Goal: Transaction & Acquisition: Purchase product/service

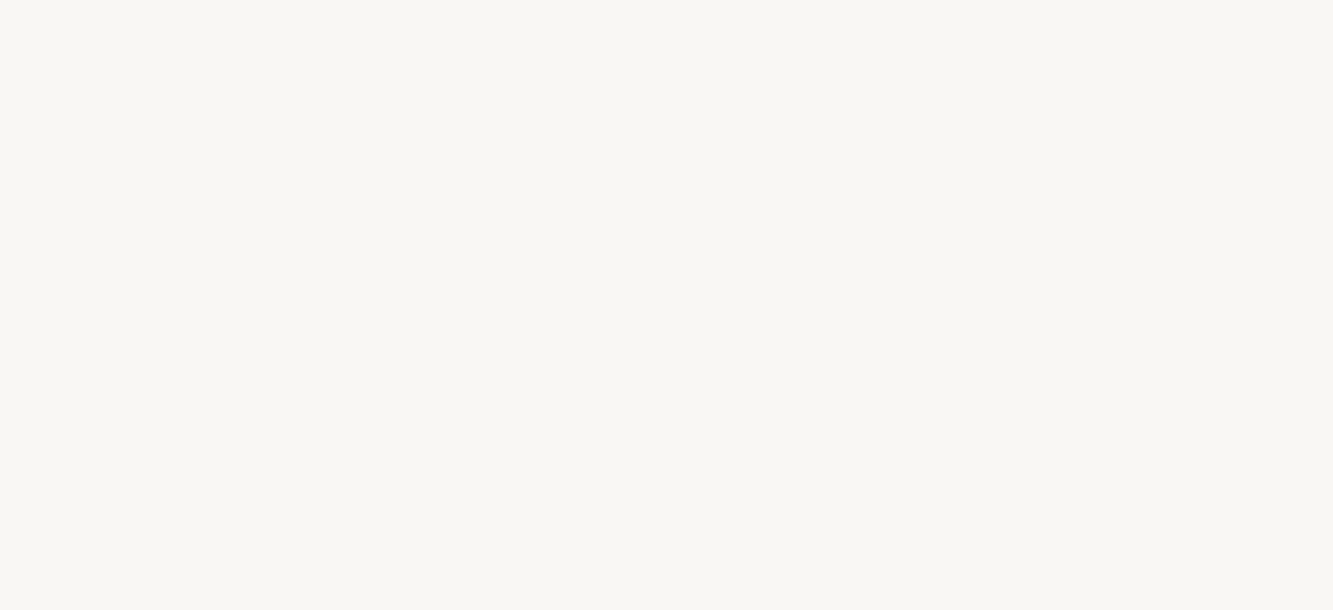
select select "FR"
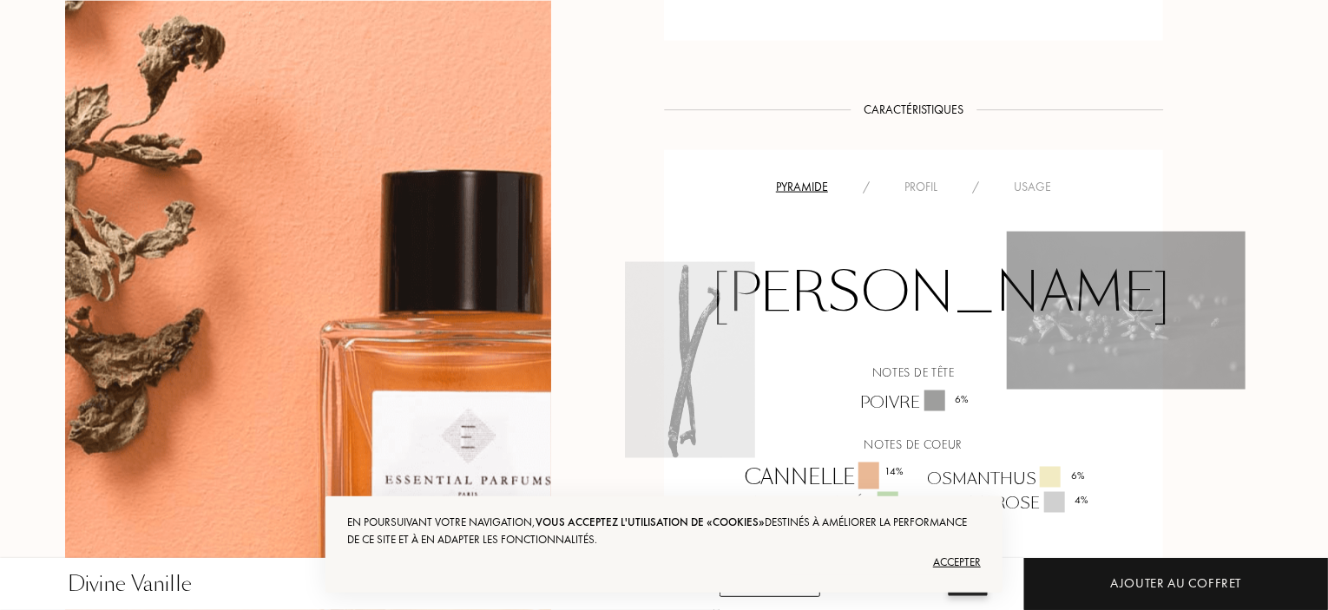
scroll to position [1388, 0]
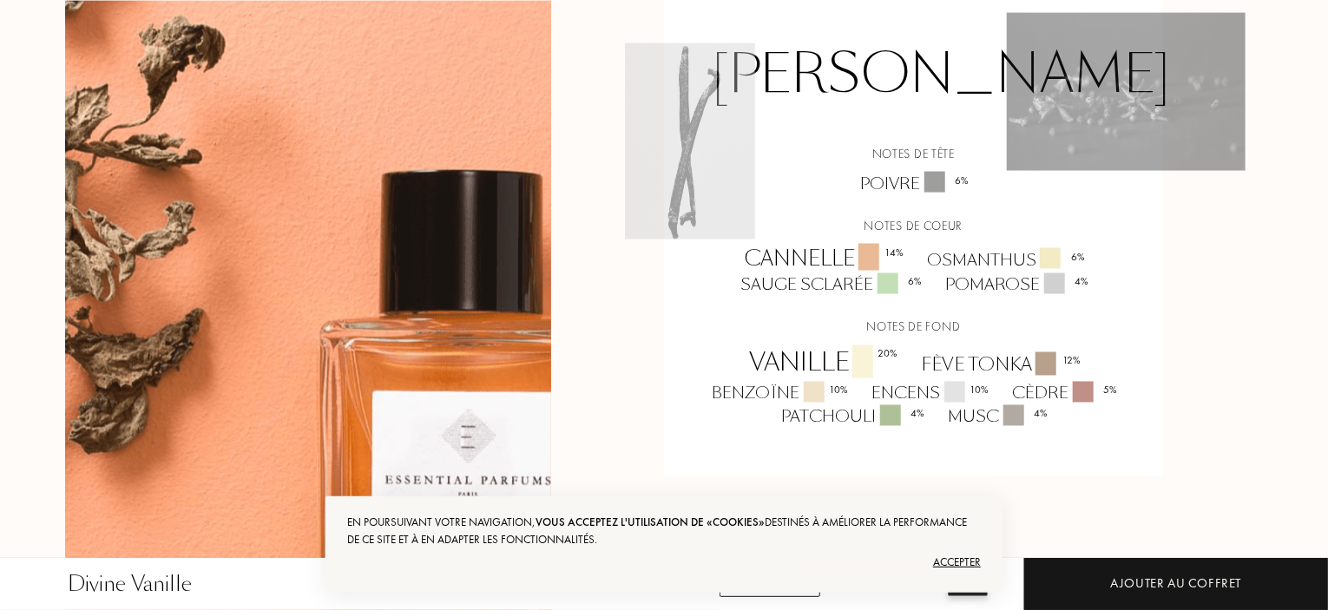
click at [955, 563] on div "Accepter" at bounding box center [663, 562] width 633 height 28
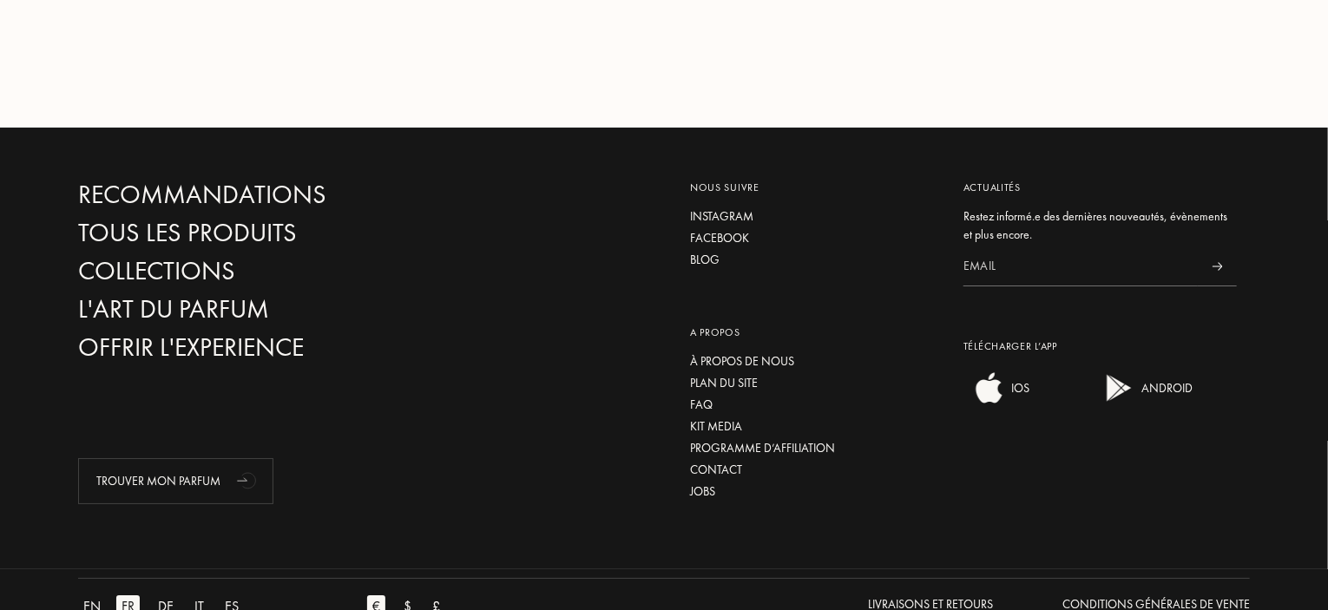
scroll to position [3120, 0]
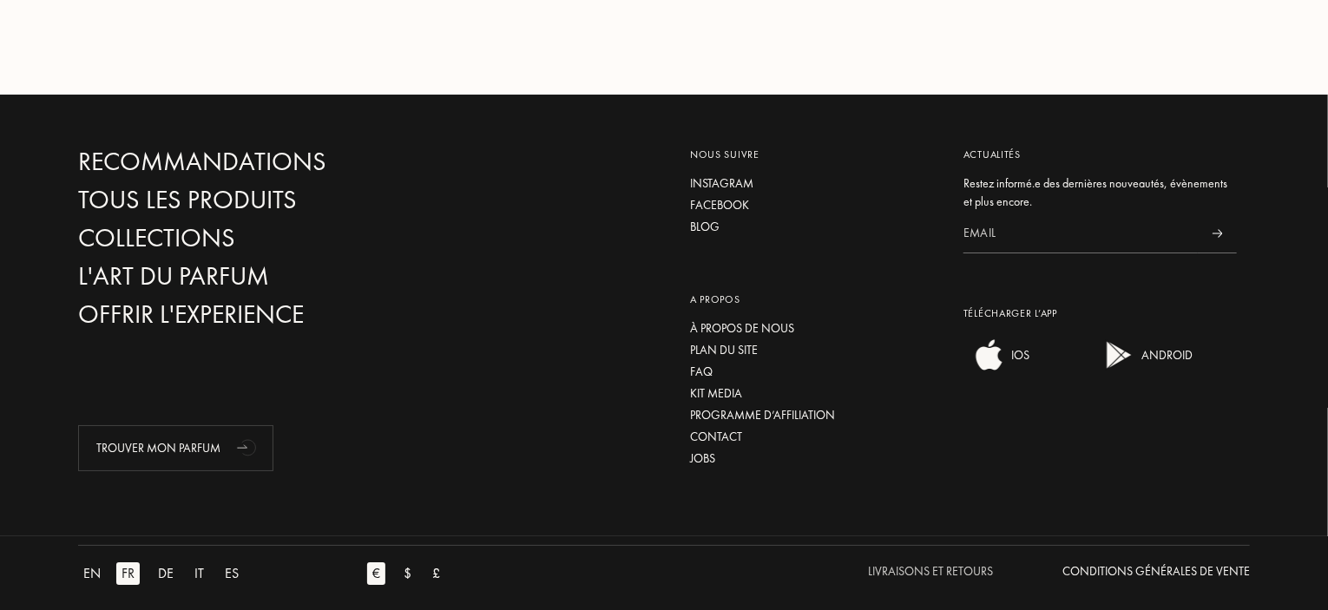
click at [948, 562] on div "Livraisons et Retours" at bounding box center [930, 571] width 125 height 18
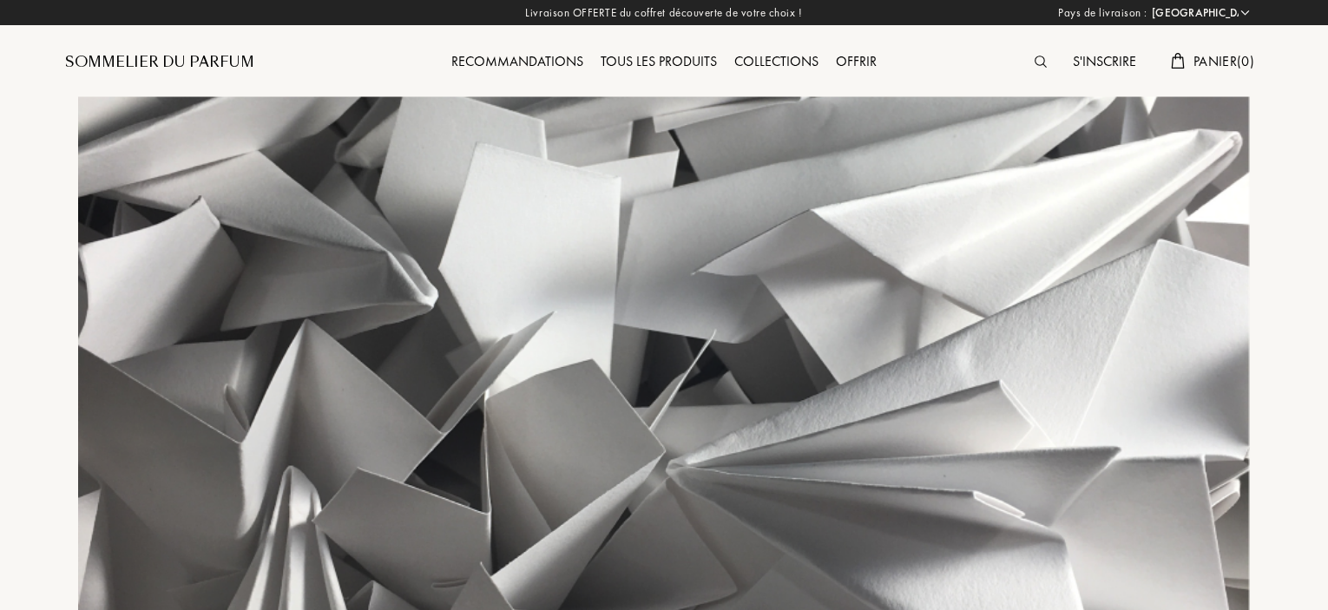
select select "FR"
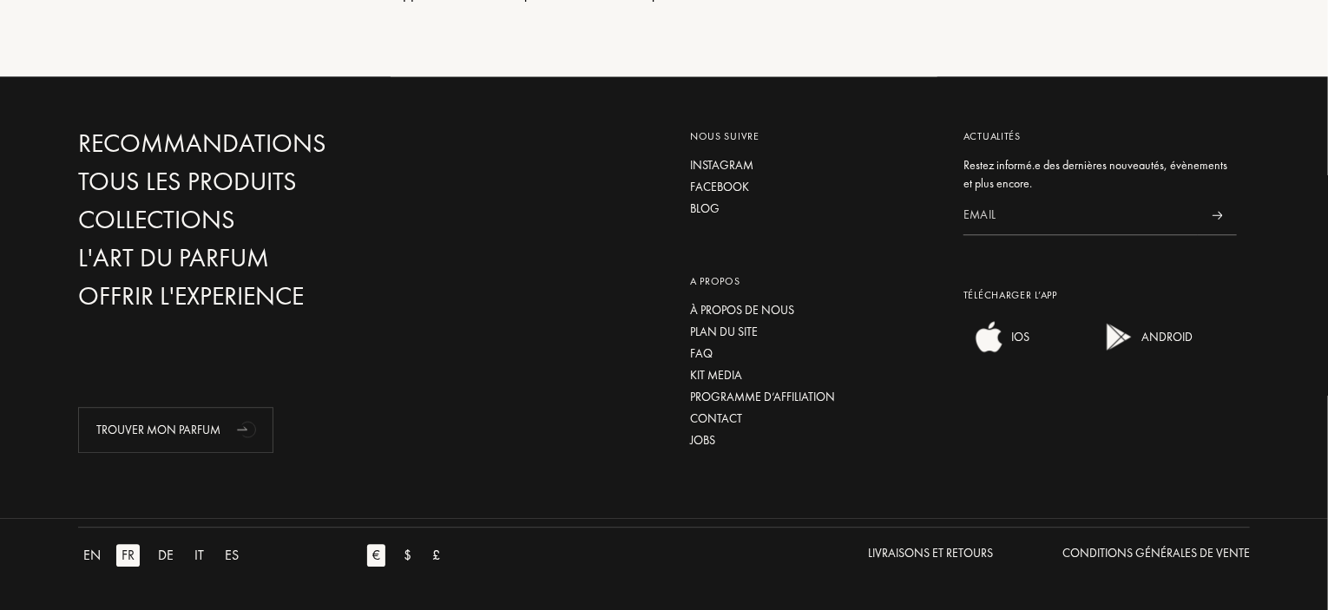
scroll to position [2278, 0]
click at [1121, 550] on div "Conditions Générales de Vente" at bounding box center [1155, 553] width 187 height 18
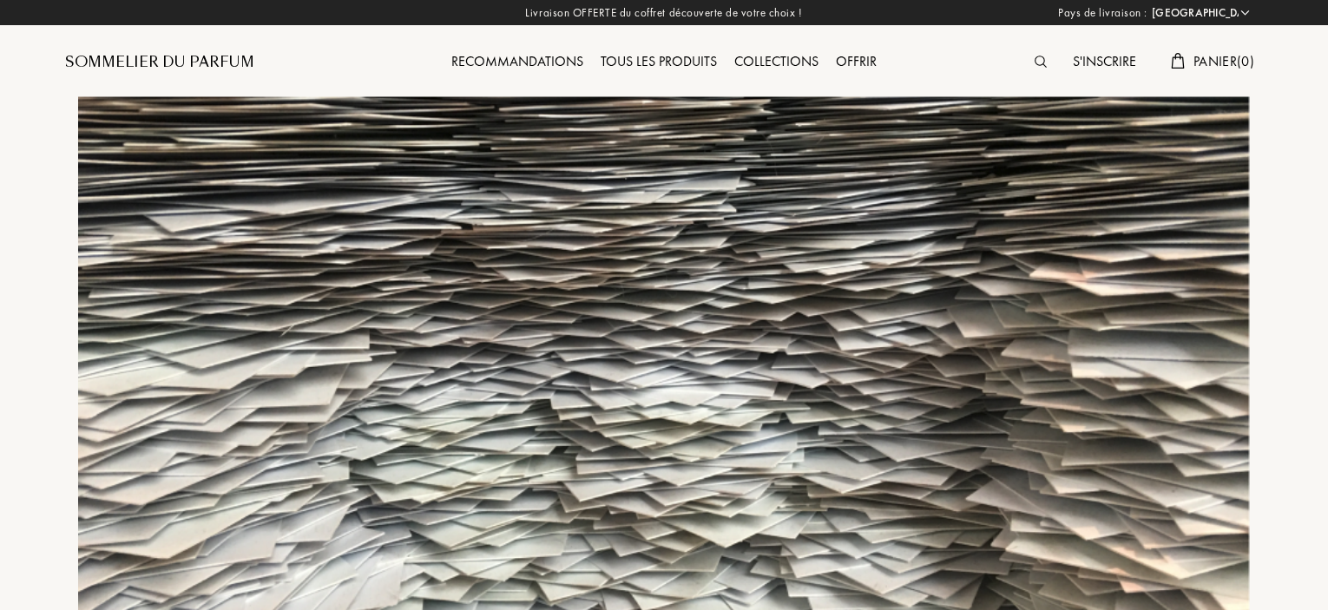
select select "FR"
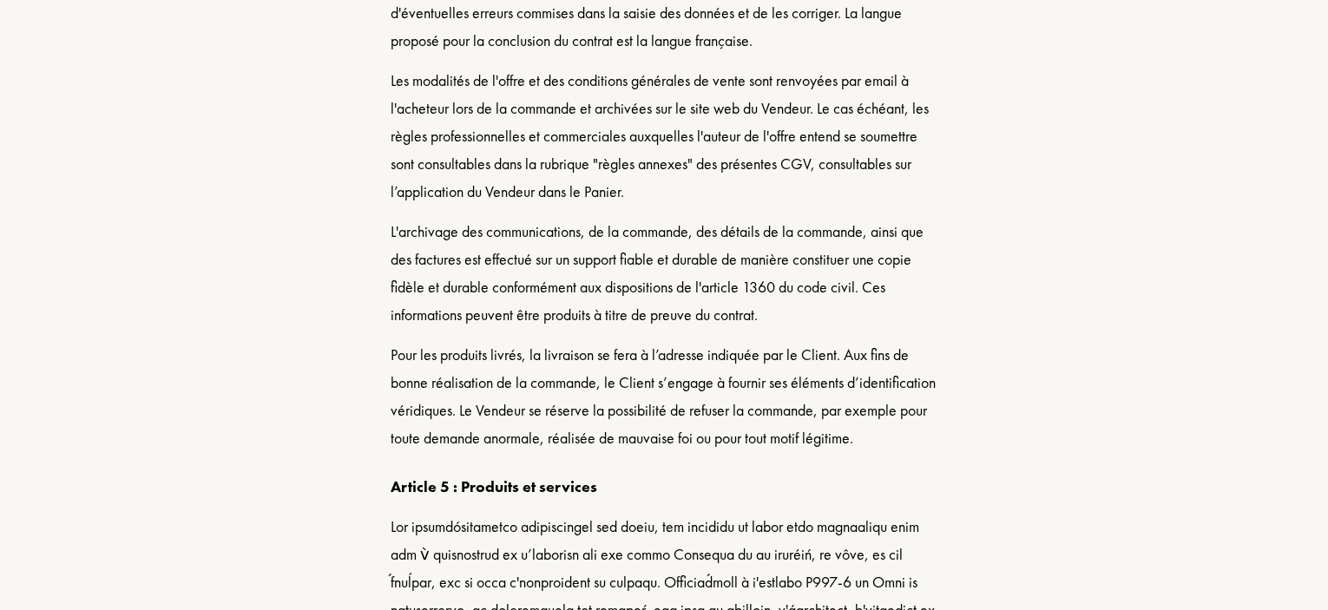
scroll to position [3645, 0]
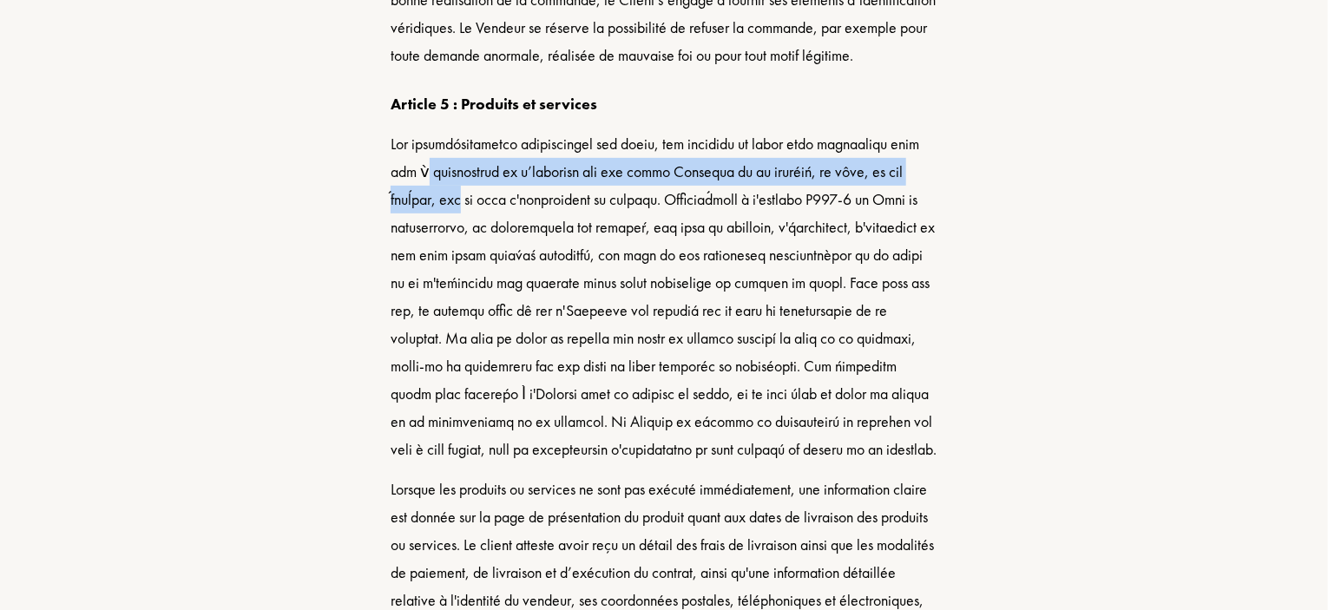
drag, startPoint x: 1326, startPoint y: 210, endPoint x: 1332, endPoint y: 265, distance: 55.0
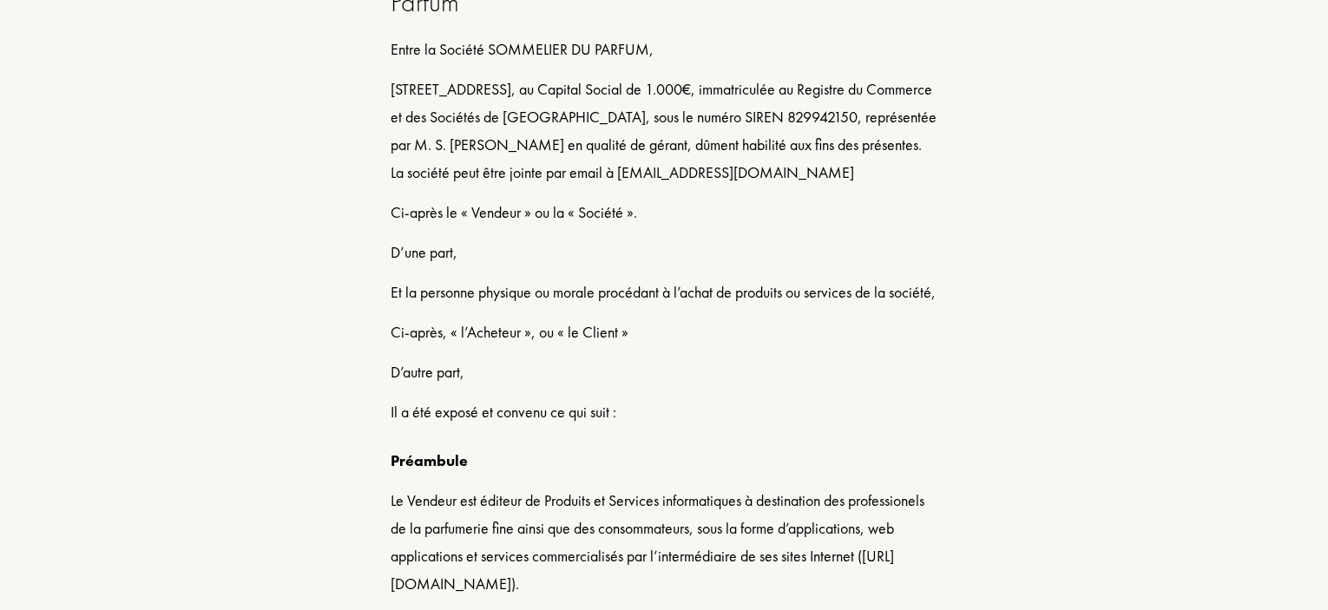
scroll to position [0, 0]
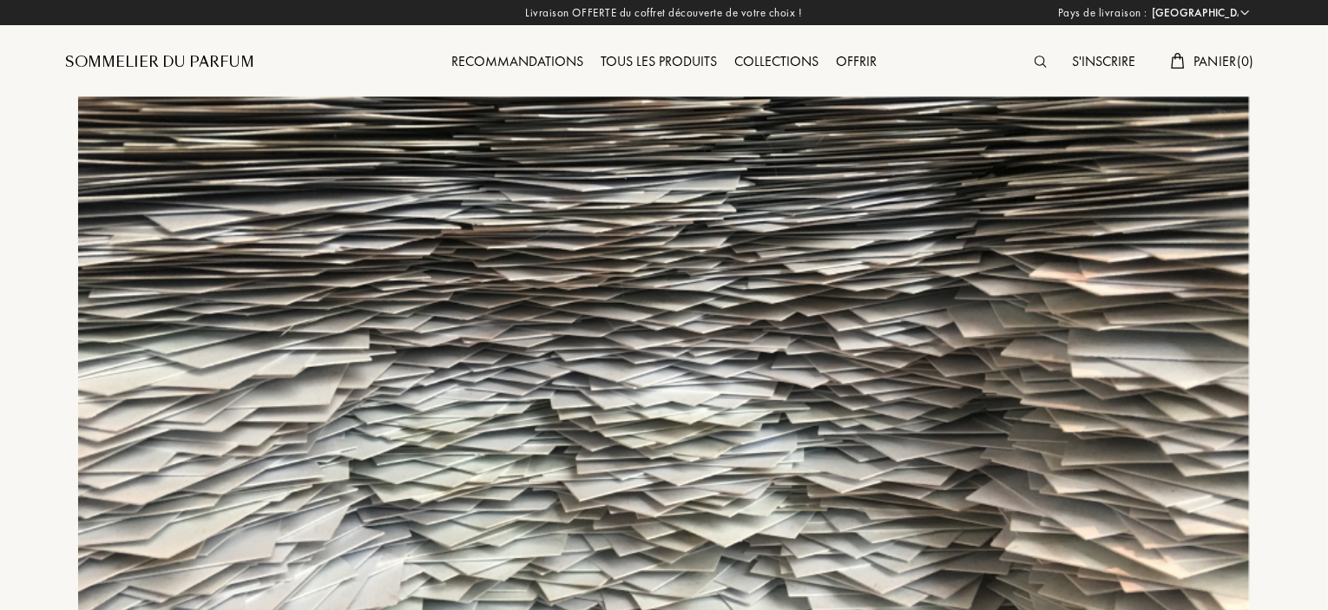
click at [1218, 55] on span "Panier ( 0 )" at bounding box center [1223, 61] width 61 height 18
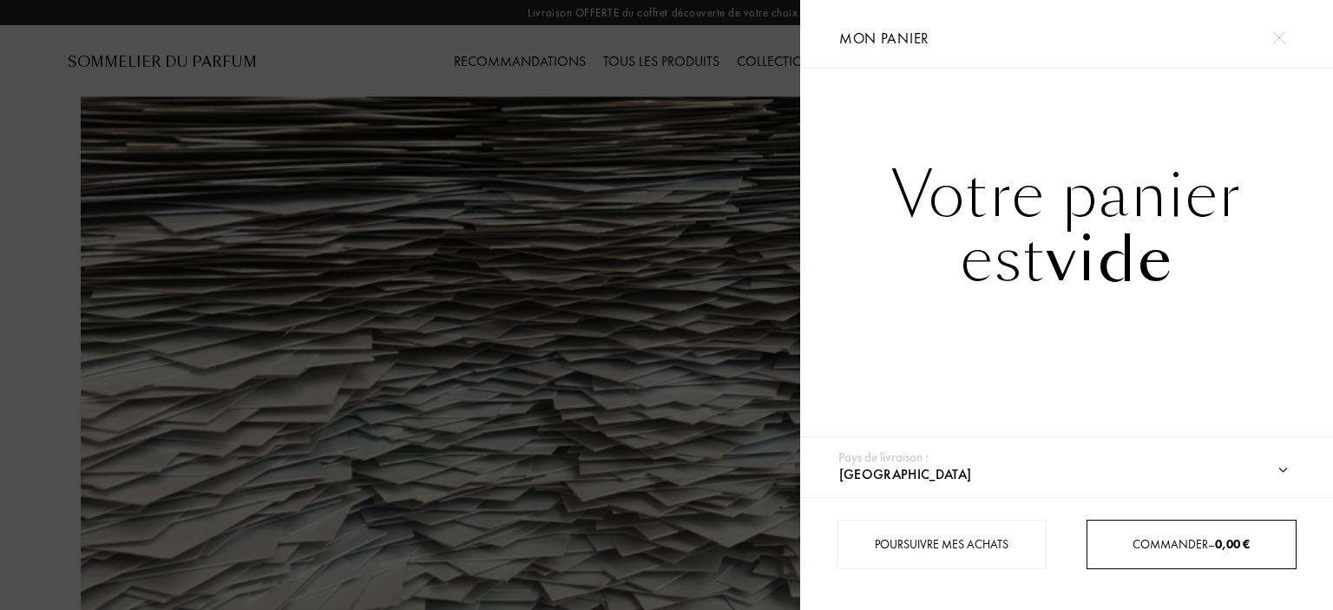
click at [1186, 567] on link "Commander – 0,00 €" at bounding box center [1190, 544] width 209 height 49
click at [1106, 529] on link "Commander – 0,00 €" at bounding box center [1190, 544] width 209 height 49
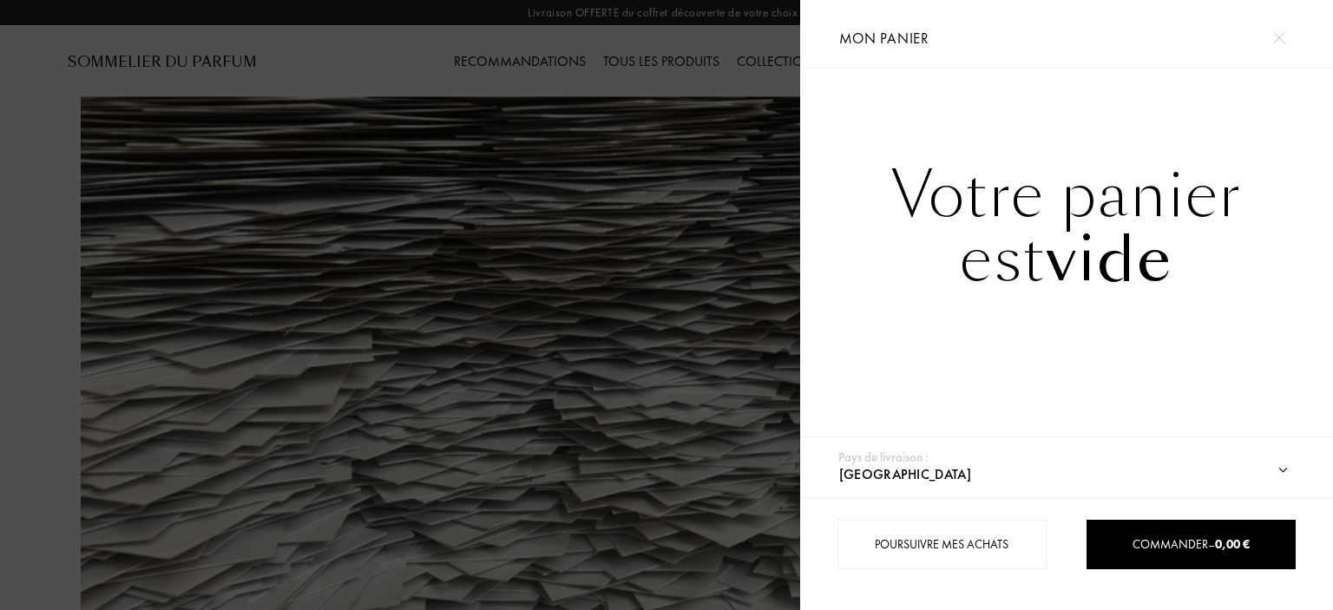
click at [708, 355] on div at bounding box center [400, 305] width 800 height 610
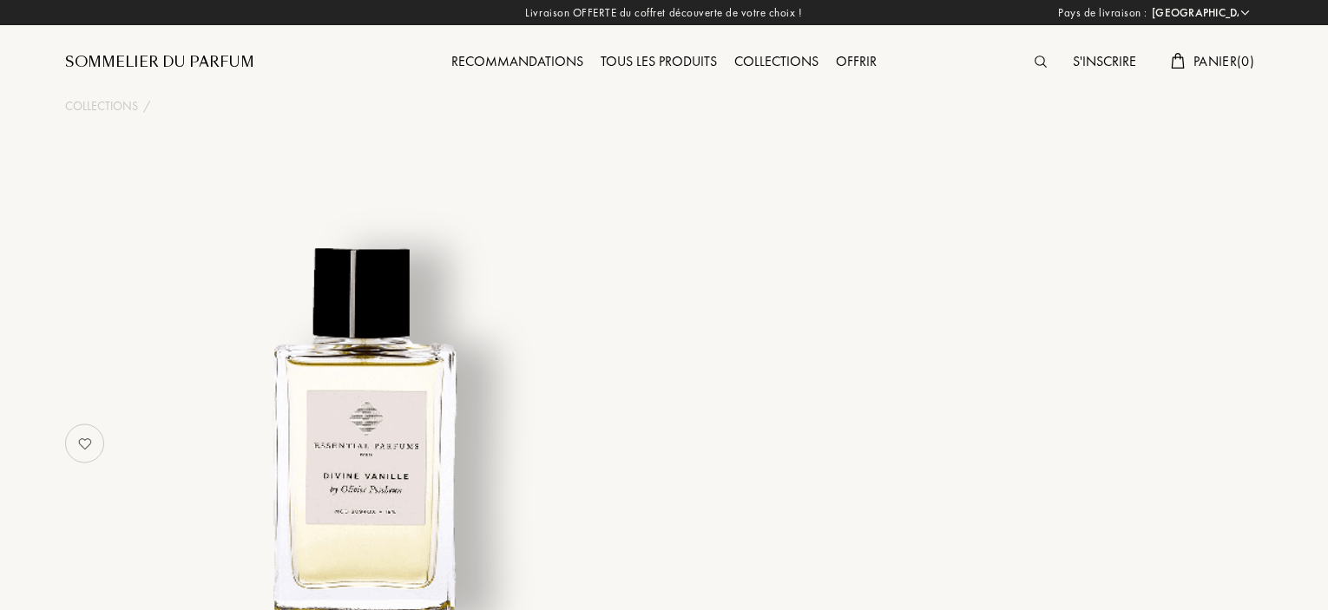
select select "FR"
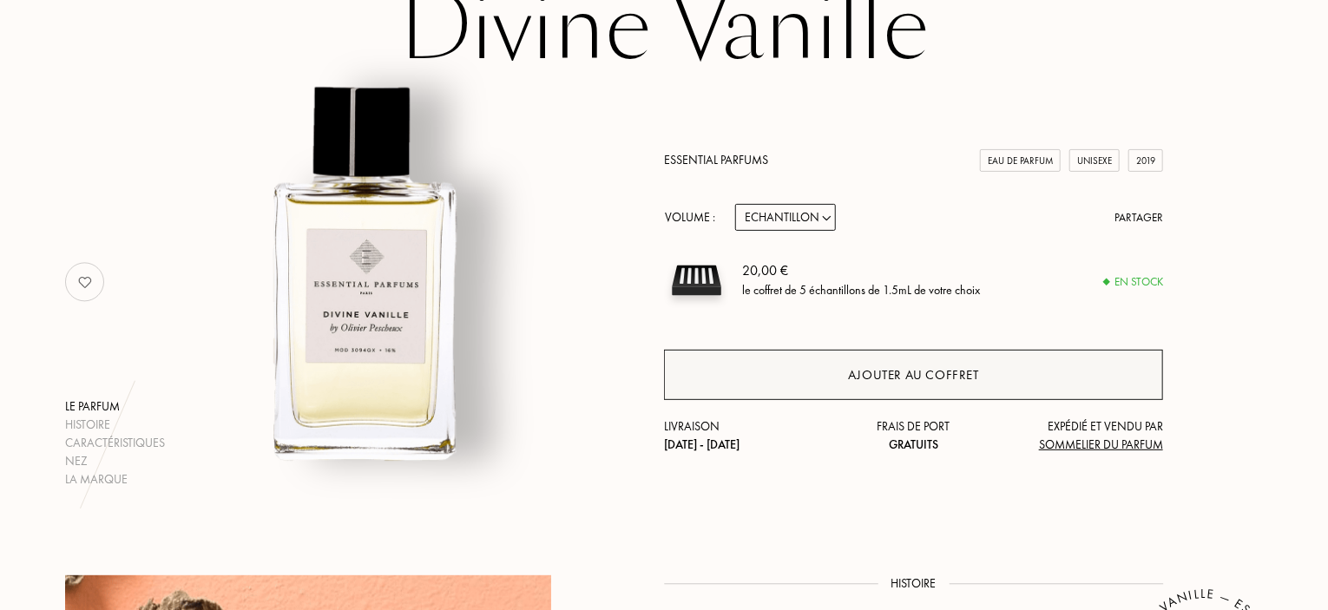
scroll to position [174, 0]
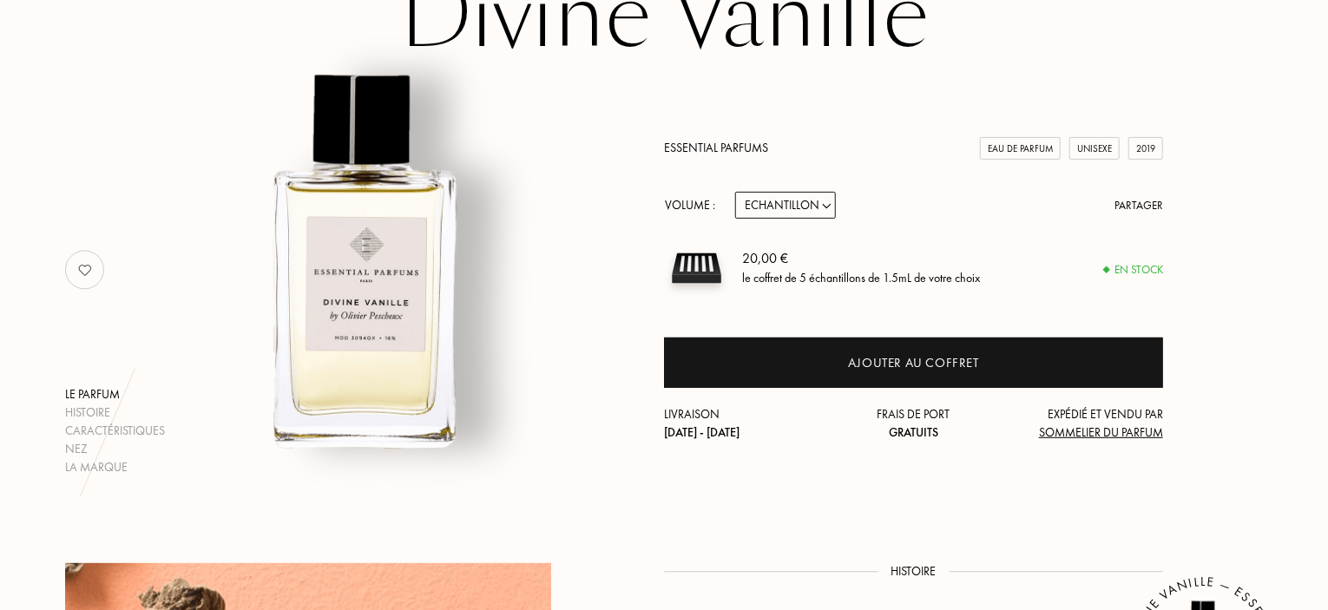
click at [802, 211] on select "Echantillon 10mL 100mL 150mL" at bounding box center [785, 205] width 101 height 27
select select "3"
click at [735, 192] on select "Echantillon 10mL 100mL 150mL" at bounding box center [785, 205] width 101 height 27
select select "3"
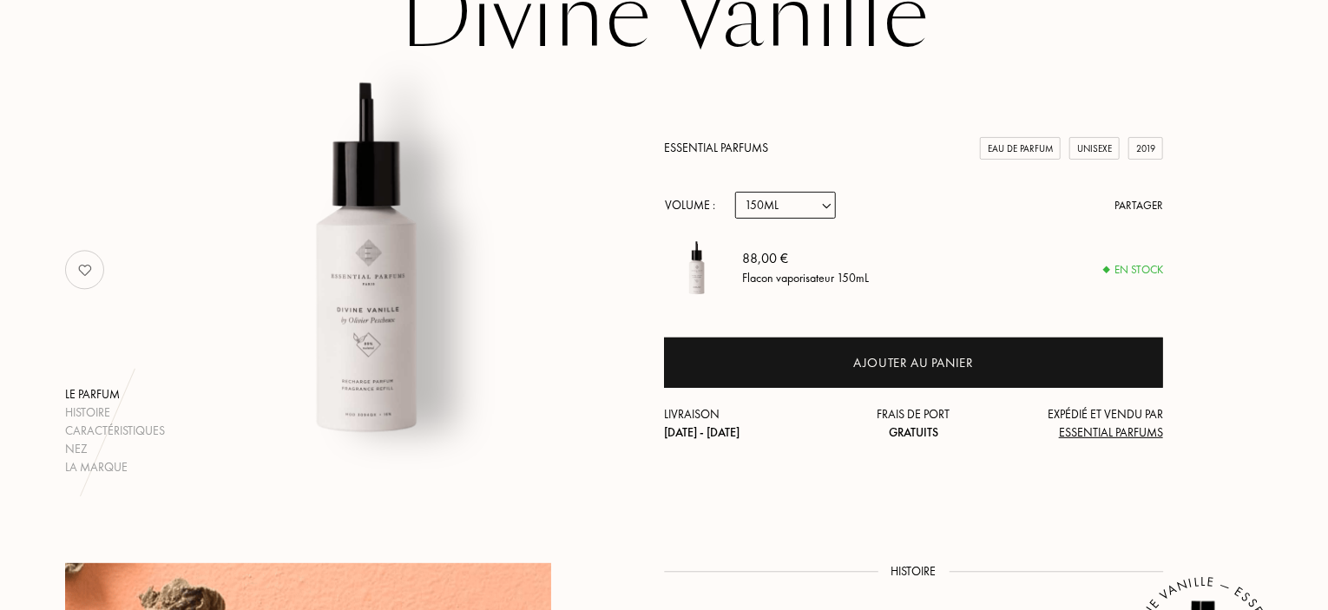
click at [785, 206] on select "Echantillon 10mL 100mL 150mL" at bounding box center [785, 205] width 101 height 27
select select "2"
click at [735, 192] on select "Echantillon 10mL 100mL 150mL" at bounding box center [785, 205] width 101 height 27
select select "2"
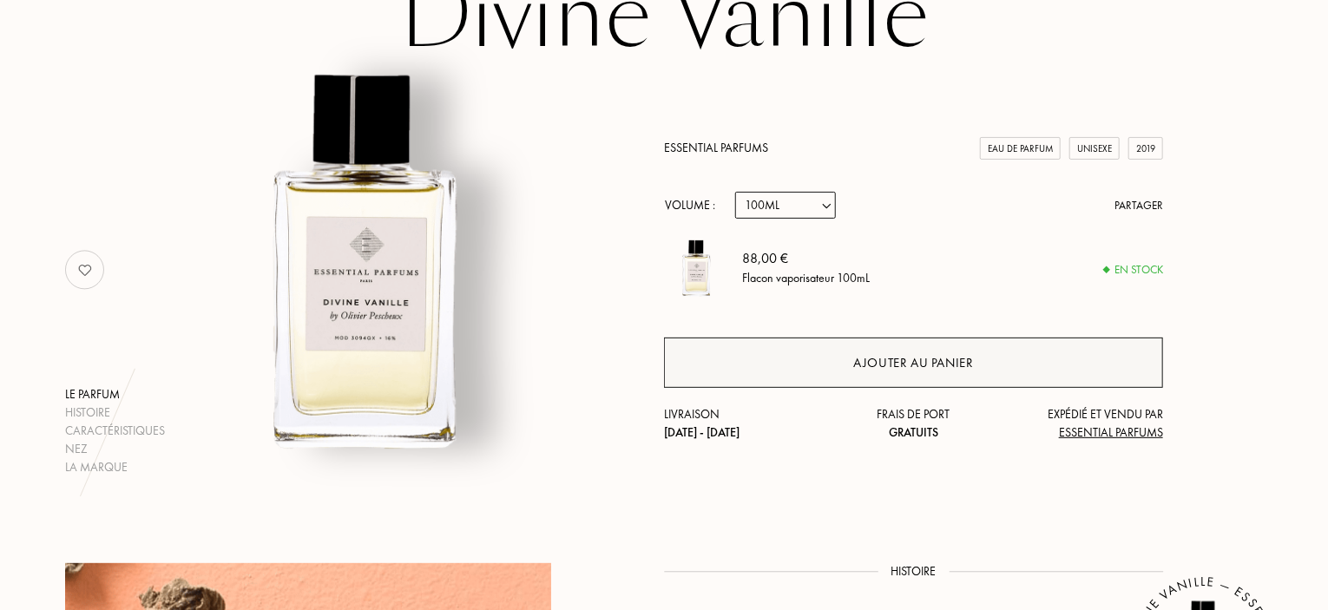
click at [779, 358] on div "Ajouter au panier" at bounding box center [913, 363] width 499 height 50
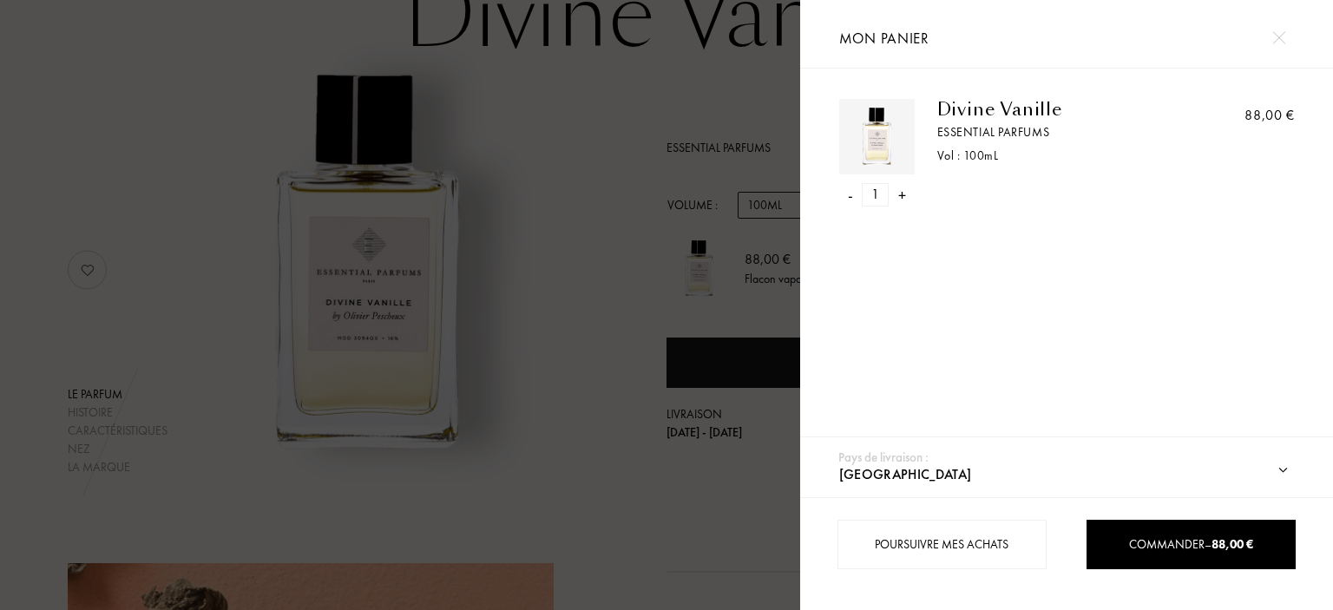
click at [701, 409] on div at bounding box center [400, 305] width 800 height 610
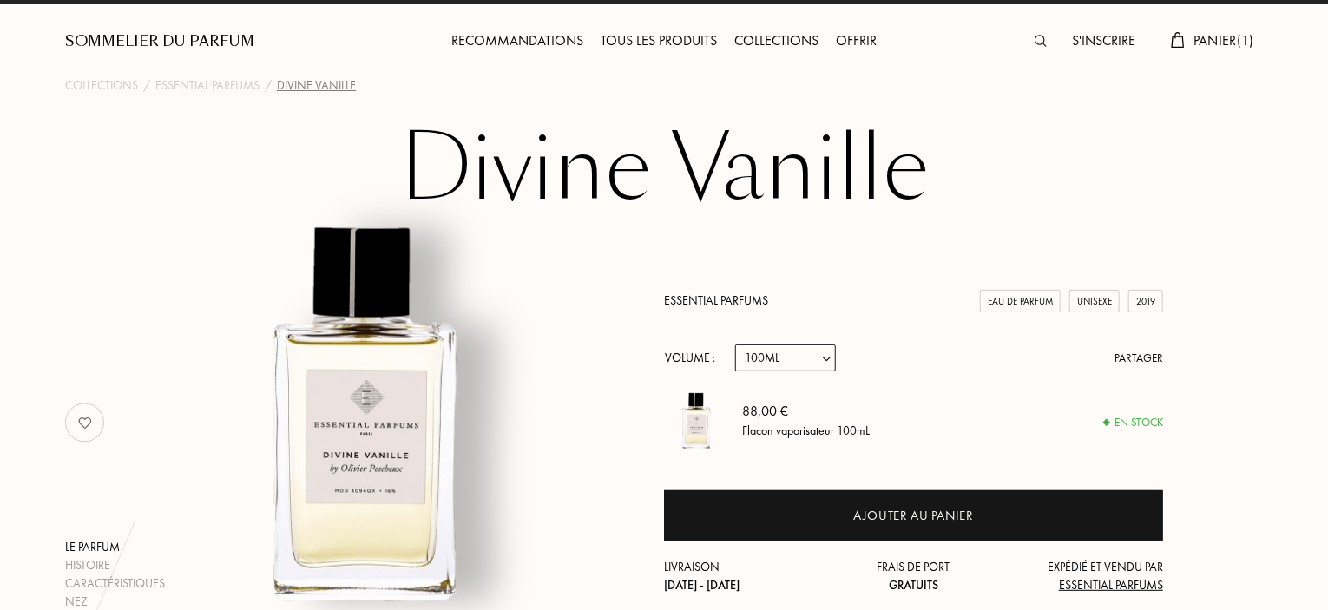
scroll to position [0, 0]
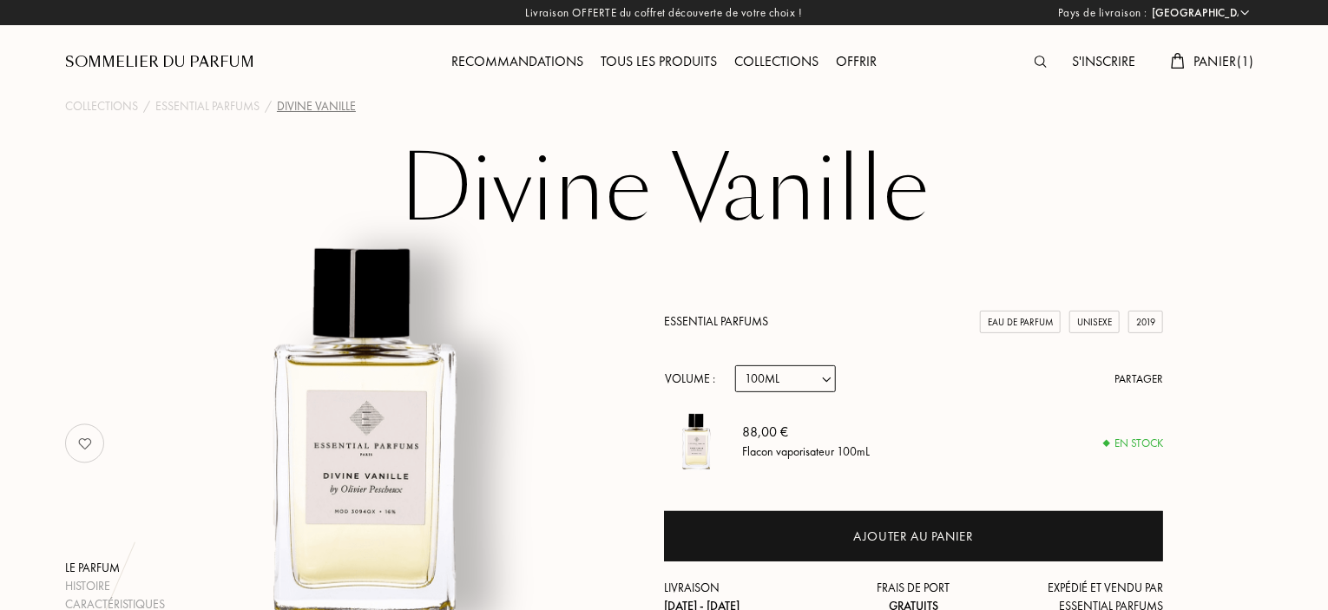
click at [1225, 70] on div "Panier ( 1 )" at bounding box center [1212, 62] width 101 height 23
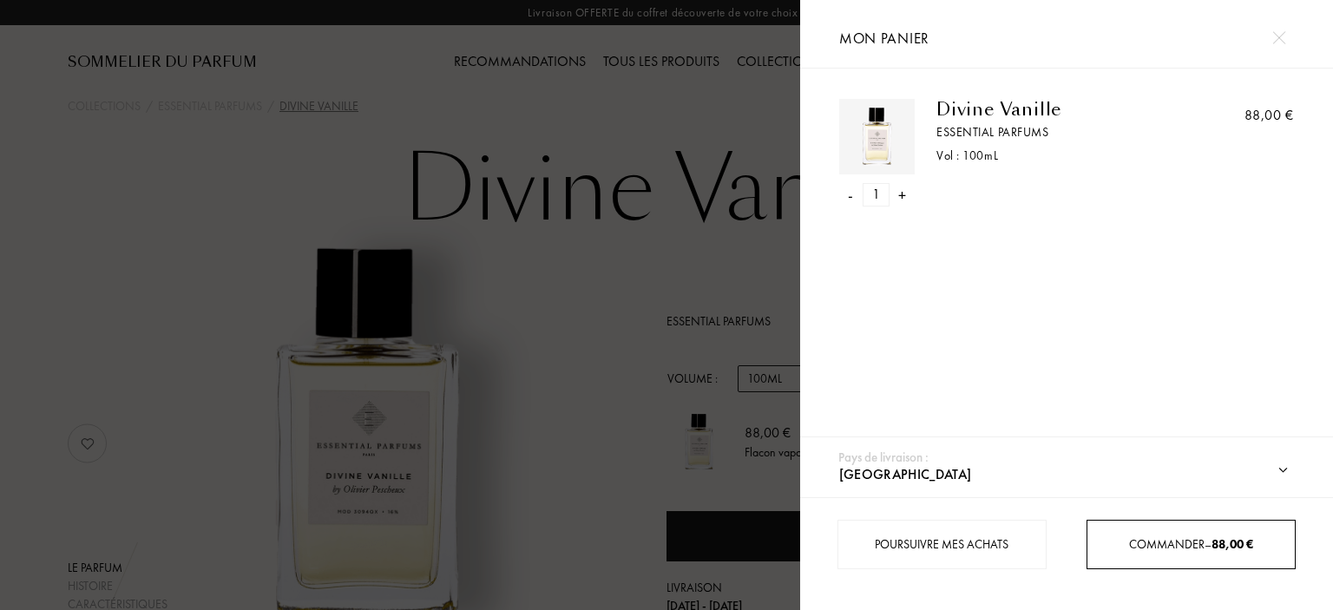
click at [1169, 536] on span "Commander – 88,00 €" at bounding box center [1191, 544] width 124 height 16
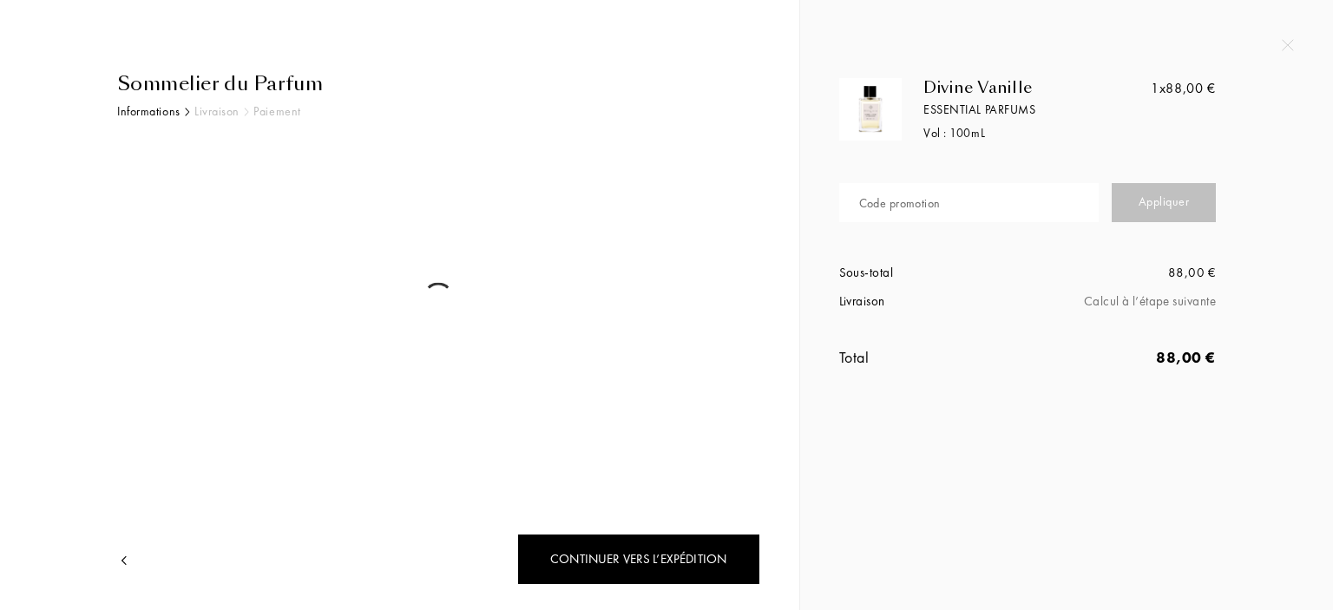
select select "FR"
